Goal: Communication & Community: Answer question/provide support

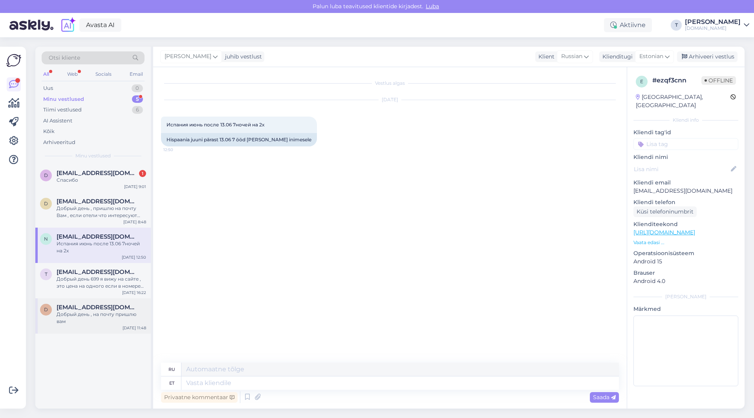
click at [75, 319] on div "Добрый день , на почту пришлю вам" at bounding box center [101, 318] width 89 height 14
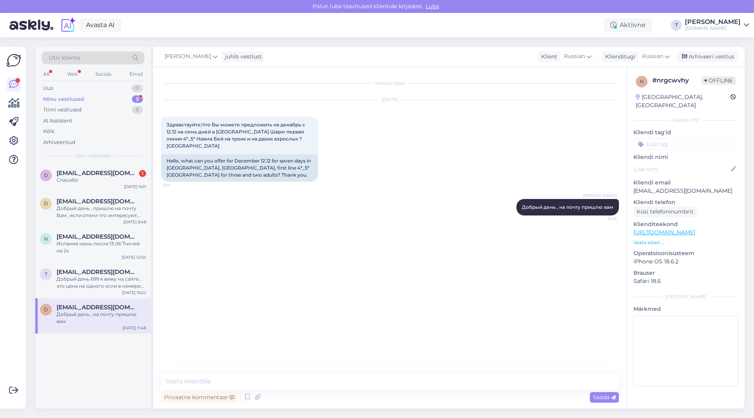
click at [691, 187] on p "[EMAIL_ADDRESS][DOMAIN_NAME]" at bounding box center [685, 191] width 105 height 8
copy p "[EMAIL_ADDRESS][DOMAIN_NAME]"
click at [645, 239] on p "Vaata edasi ..." at bounding box center [685, 242] width 105 height 7
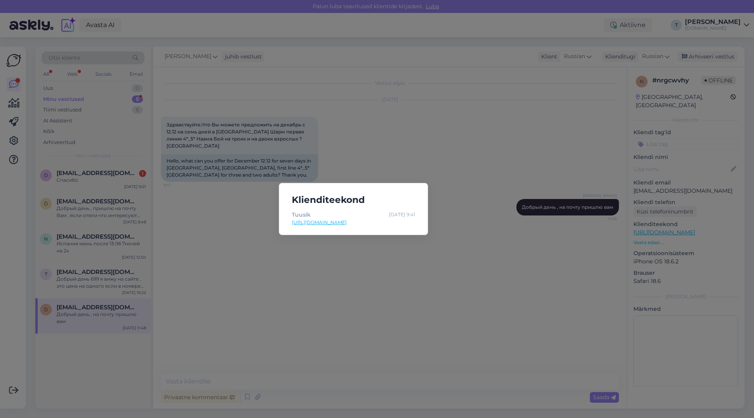
click at [314, 278] on div "Klienditeekond Tuusik [DATE] 9:41 [URL][DOMAIN_NAME]" at bounding box center [377, 209] width 754 height 418
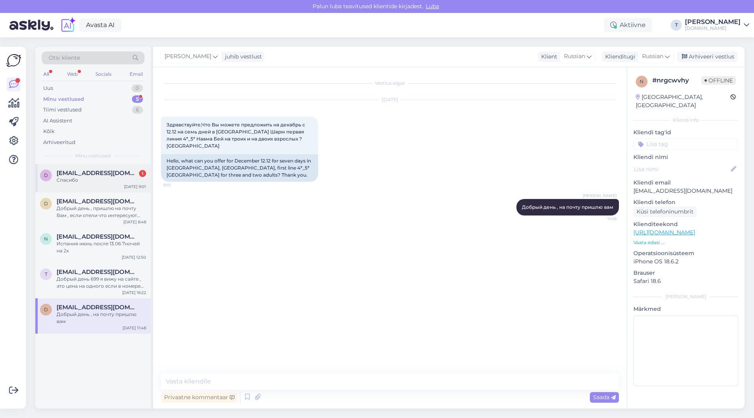
click at [63, 171] on span "[EMAIL_ADDRESS][DOMAIN_NAME]" at bounding box center [98, 173] width 82 height 7
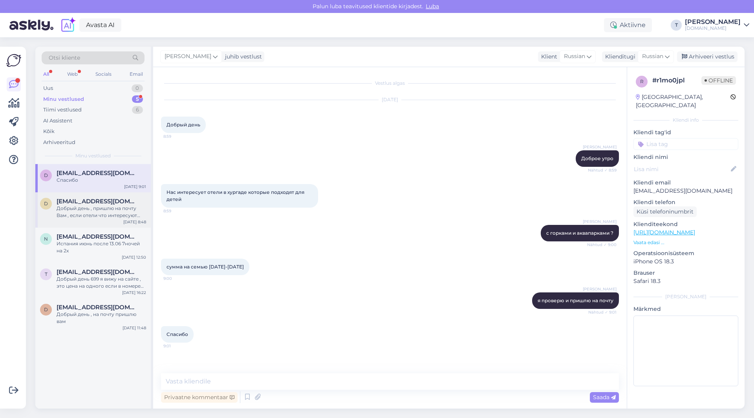
click at [107, 219] on div "Добрый день , пришлю на почту Вам , если отели что интересуют Вас? Или какой бю…" at bounding box center [101, 212] width 89 height 14
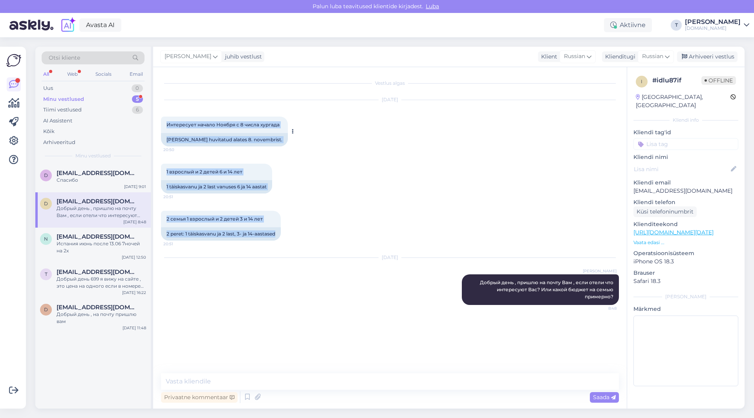
drag, startPoint x: 276, startPoint y: 233, endPoint x: 183, endPoint y: 130, distance: 139.5
click at [163, 122] on div "Vestlus algas [DATE] Интересует начало Ноября с 8 числа хургада 20:50 [PERSON_N…" at bounding box center [393, 220] width 465 height 291
copy div "Интересует начало Ноября с 8 числа хургада 20:50 [PERSON_NAME] Hurghadast huvit…"
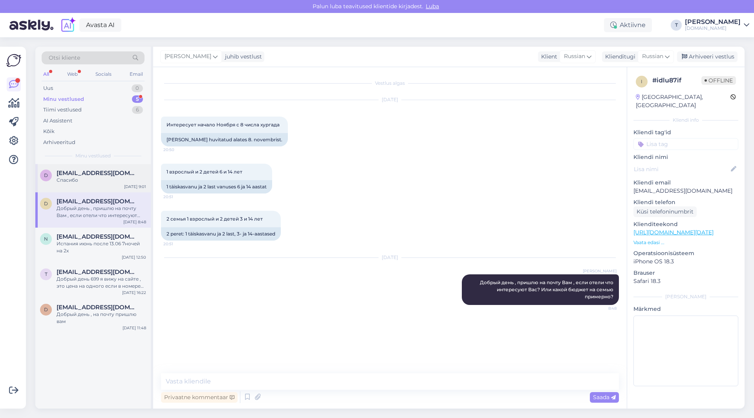
click at [106, 184] on div "D [EMAIL_ADDRESS][DOMAIN_NAME] Спасибо [DATE] 9:01" at bounding box center [92, 178] width 115 height 28
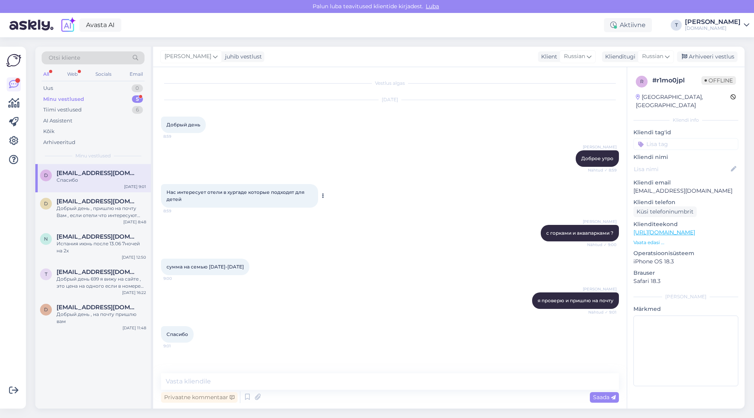
drag, startPoint x: 167, startPoint y: 192, endPoint x: 184, endPoint y: 202, distance: 19.9
click at [184, 202] on div "Нас интересует отели в хургаде которые подходят для детей 8:59" at bounding box center [239, 196] width 157 height 24
copy span "Нас интересует отели в хургаде которые подходят для детей"
click at [221, 265] on span "сумма на семью [DATE]-[DATE]" at bounding box center [204, 267] width 77 height 6
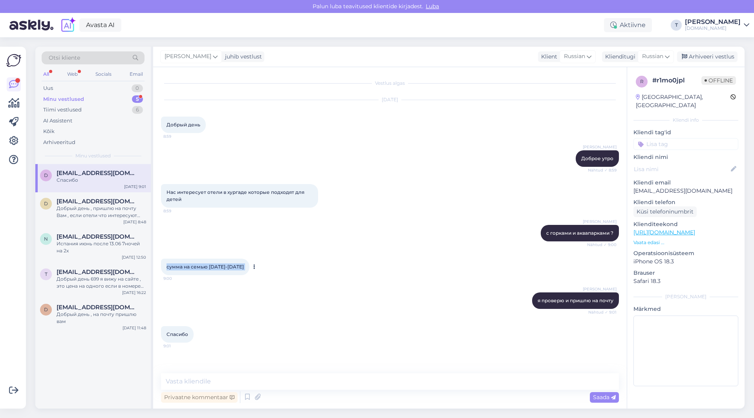
click at [221, 265] on span "сумма на семью [DATE]-[DATE]" at bounding box center [204, 267] width 77 height 6
copy div "сумма на семью [DATE]-[DATE] 9:00"
click at [668, 187] on p "[EMAIL_ADDRESS][DOMAIN_NAME]" at bounding box center [685, 191] width 105 height 8
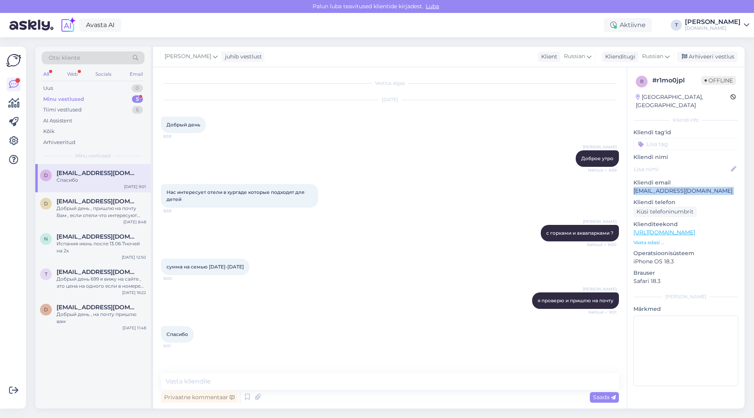
copy p "[EMAIL_ADDRESS][DOMAIN_NAME]"
click at [639, 239] on p "Vaata edasi ..." at bounding box center [685, 242] width 105 height 7
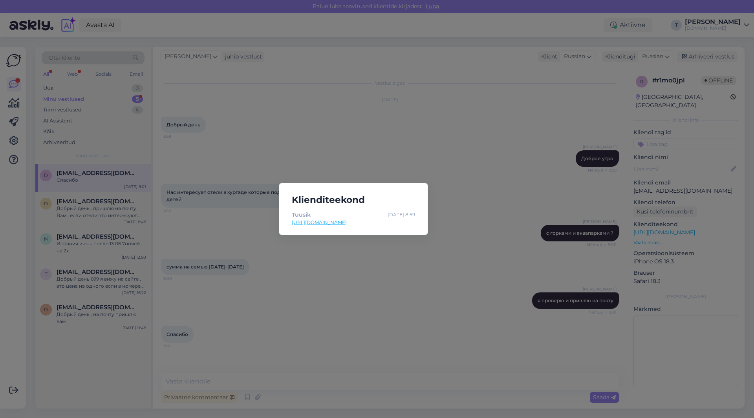
click at [378, 250] on div "Klienditeekond Tuusik [DATE] 8:59 [URL][DOMAIN_NAME]" at bounding box center [377, 209] width 754 height 418
